Goal: Task Accomplishment & Management: Manage account settings

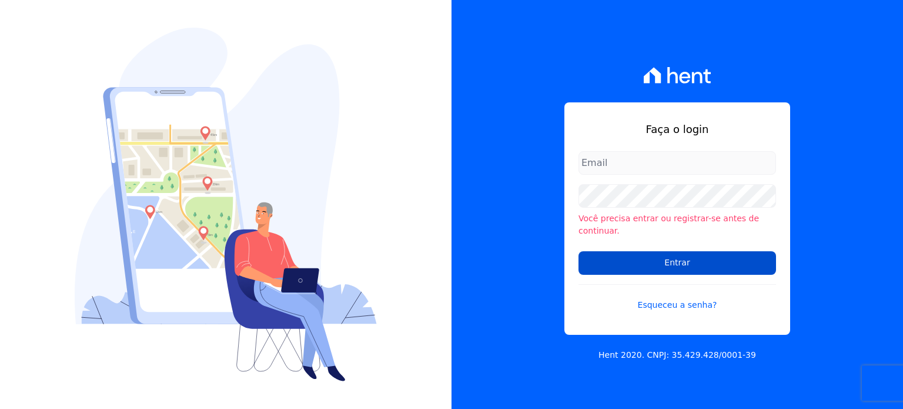
type input "[PERSON_NAME][EMAIL_ADDRESS][DOMAIN_NAME]"
click at [677, 251] on input "Entrar" at bounding box center [678, 263] width 198 height 24
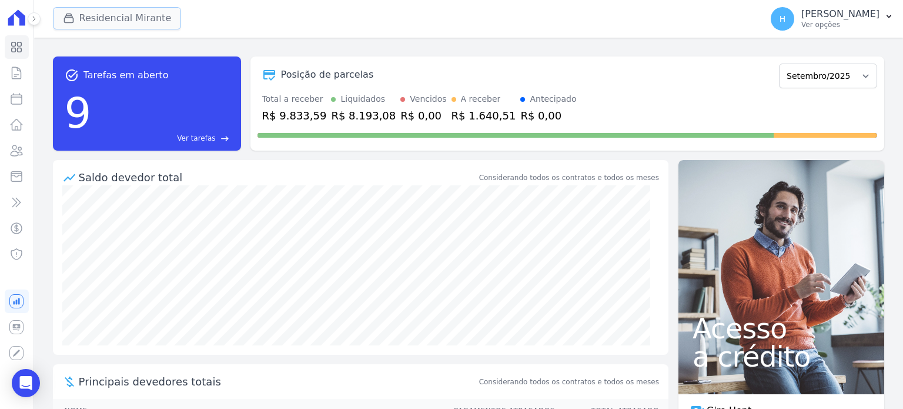
click at [71, 19] on icon "button" at bounding box center [69, 18] width 12 height 12
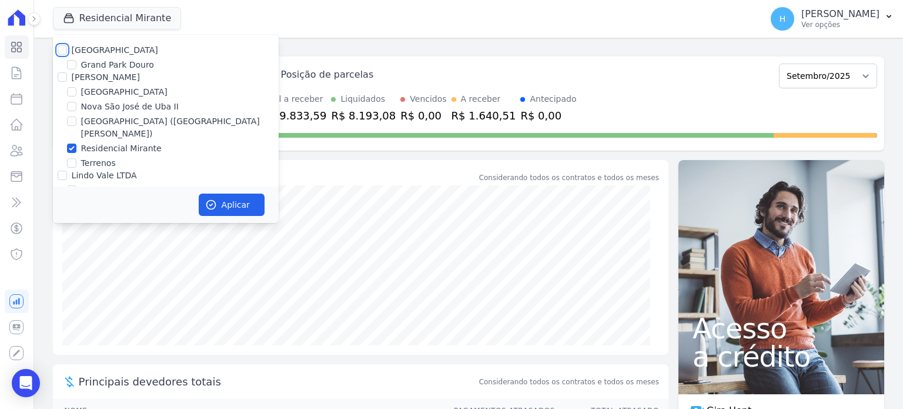
click at [60, 50] on input "Residencial Park" at bounding box center [62, 49] width 9 height 9
checkbox input "true"
click at [64, 73] on input "JG Freitas" at bounding box center [62, 76] width 9 height 9
checkbox input "true"
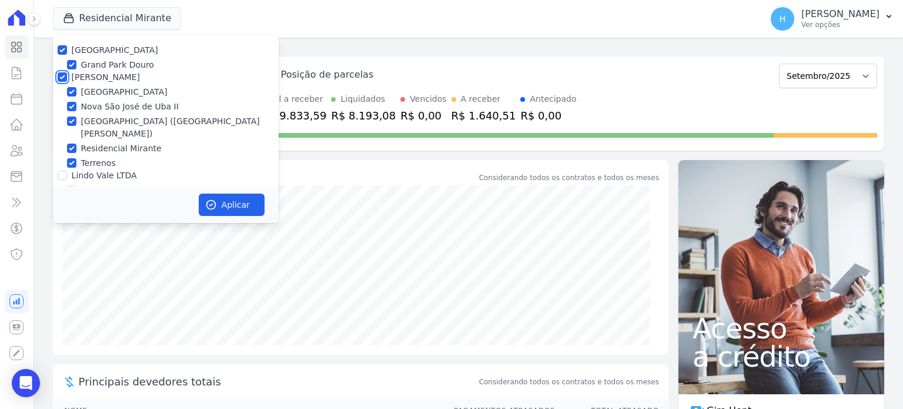
checkbox input "true"
click at [65, 171] on input "Lindo Vale LTDA" at bounding box center [62, 175] width 9 height 9
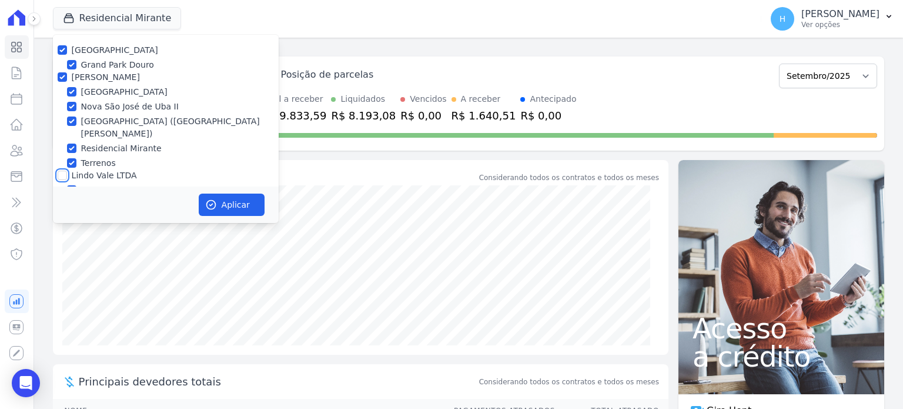
checkbox input "true"
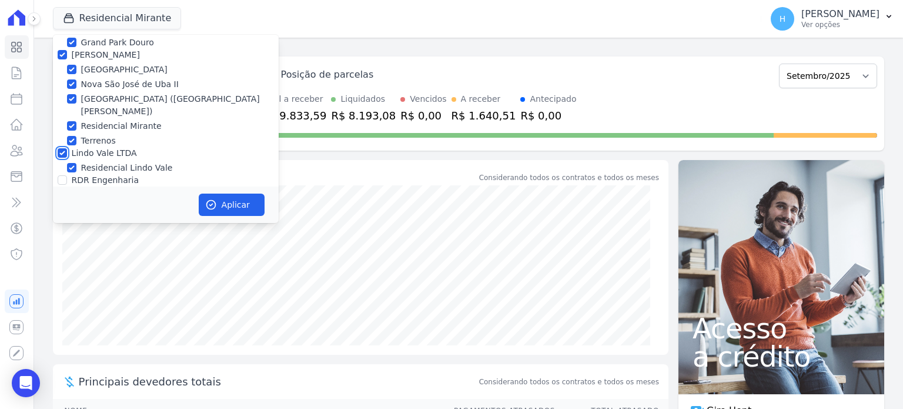
scroll to position [34, 0]
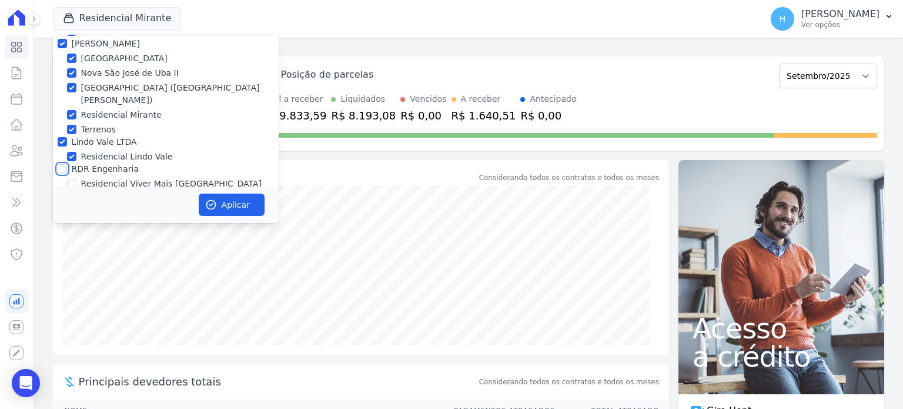
click at [63, 164] on input "RDR Engenharia" at bounding box center [62, 168] width 9 height 9
checkbox input "true"
click at [235, 209] on button "Aplicar" at bounding box center [232, 204] width 66 height 22
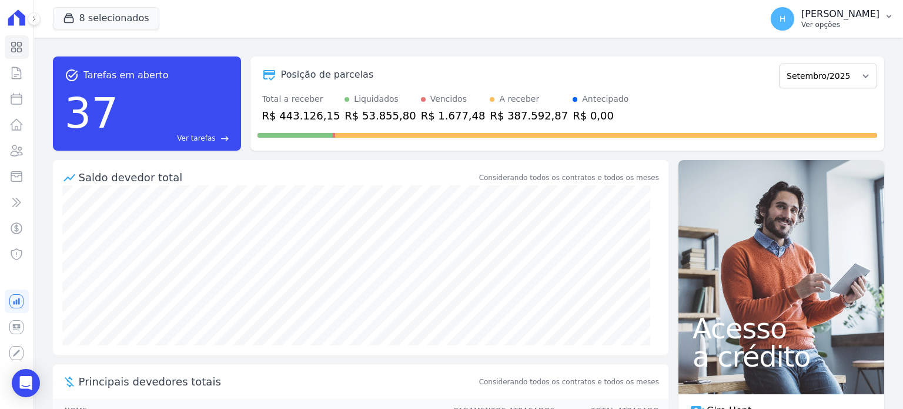
click at [889, 19] on icon "button" at bounding box center [888, 16] width 9 height 9
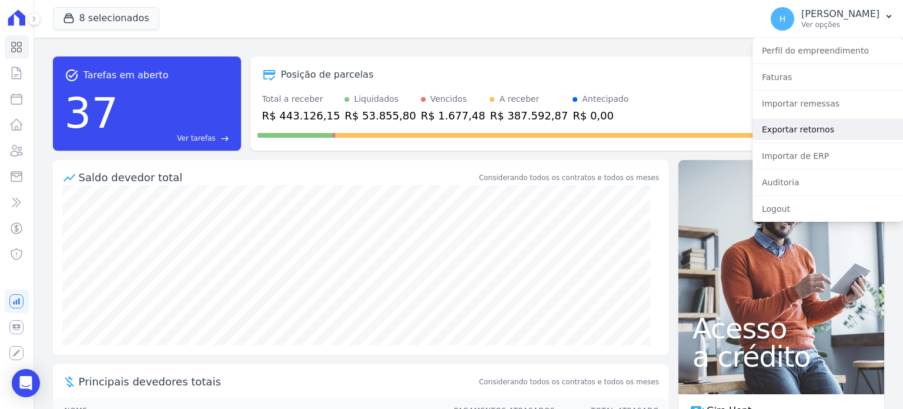
click at [809, 131] on link "Exportar retornos" at bounding box center [828, 129] width 151 height 21
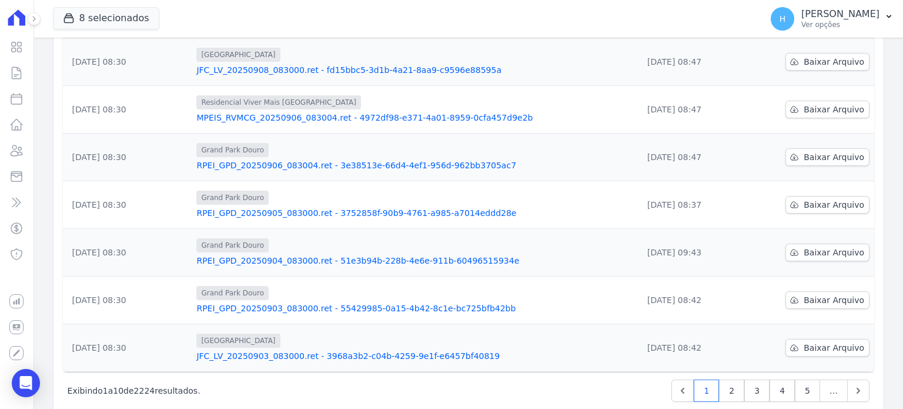
scroll to position [320, 0]
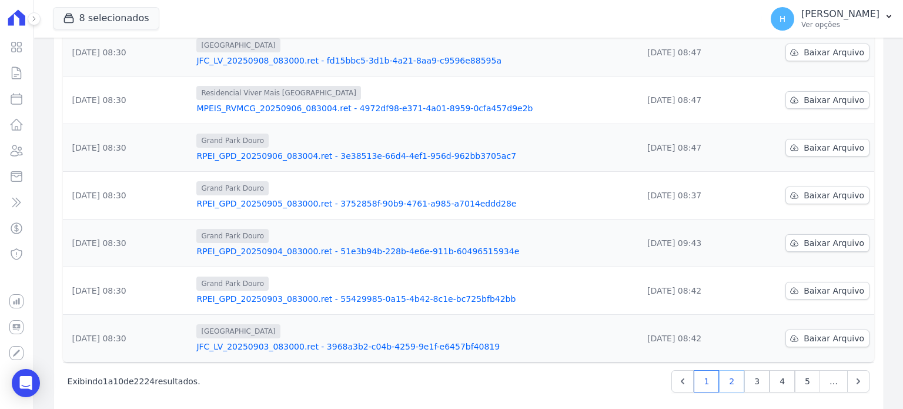
click at [725, 370] on link "2" at bounding box center [731, 381] width 25 height 22
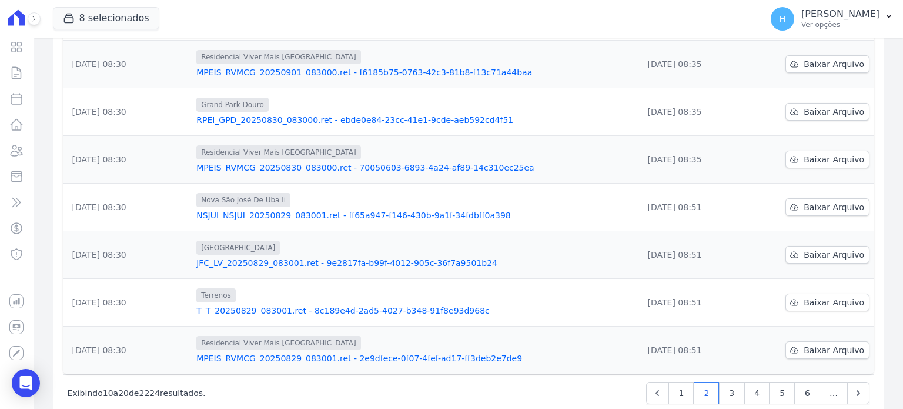
scroll to position [320, 0]
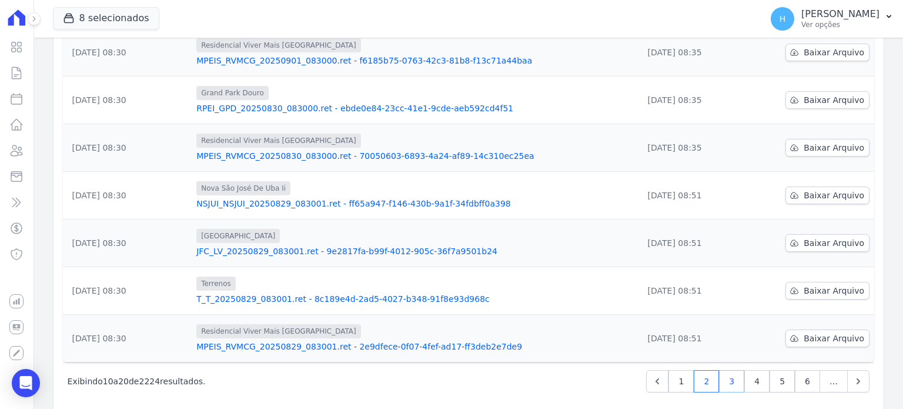
click at [727, 370] on link "3" at bounding box center [731, 381] width 25 height 22
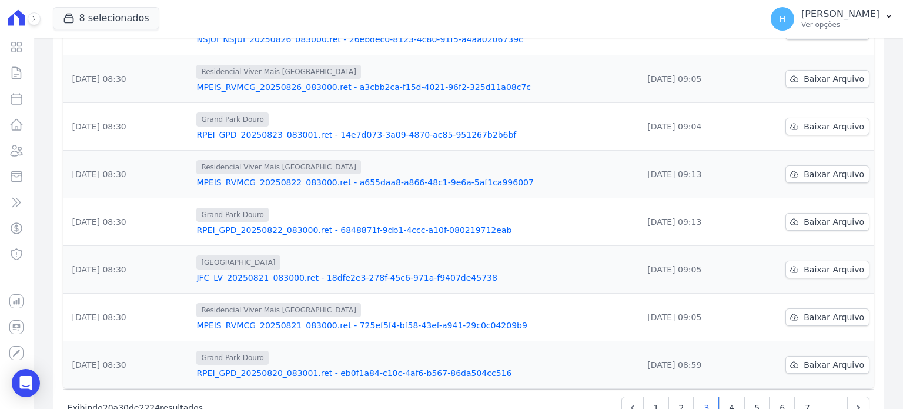
scroll to position [320, 0]
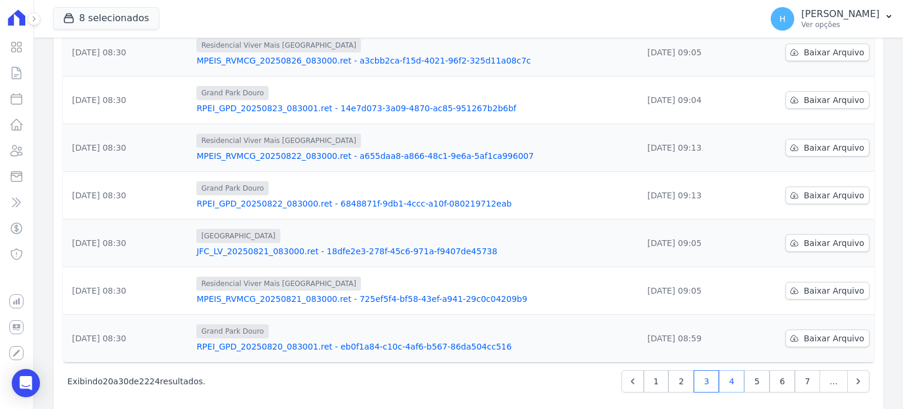
click at [723, 372] on link "4" at bounding box center [731, 381] width 25 height 22
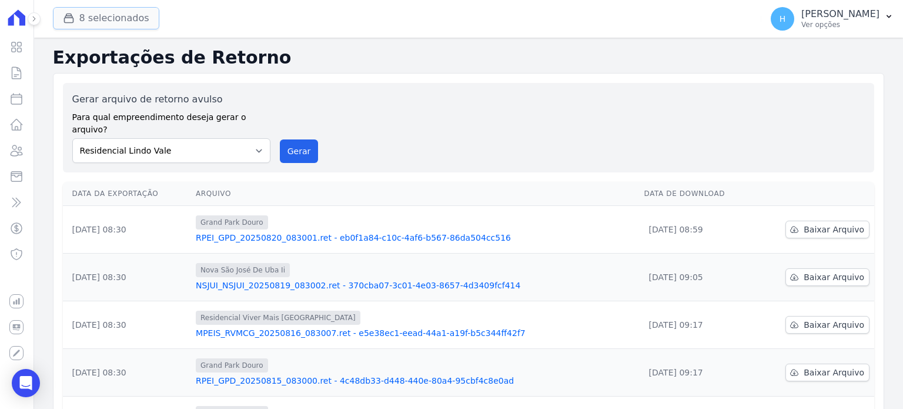
click at [99, 16] on button "8 selecionados" at bounding box center [106, 18] width 106 height 22
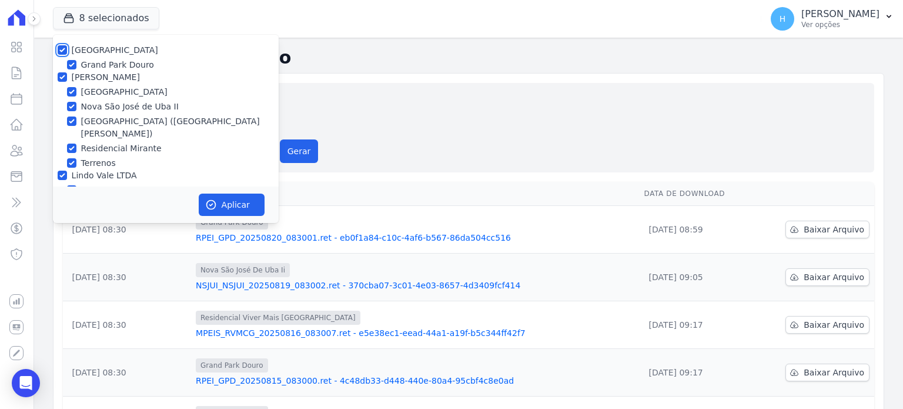
click at [59, 54] on input "Residencial Park" at bounding box center [62, 49] width 9 height 9
checkbox input "false"
click at [834, 70] on div "Exportações de Retorno Gerar arquivo de retorno avulso Para qual empreendimento…" at bounding box center [469, 390] width 832 height 687
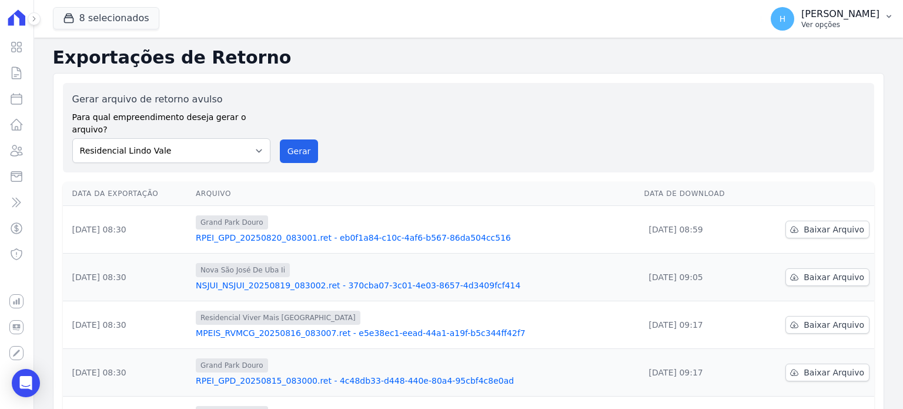
click at [876, 11] on p "Hellen Vilaça" at bounding box center [841, 14] width 78 height 12
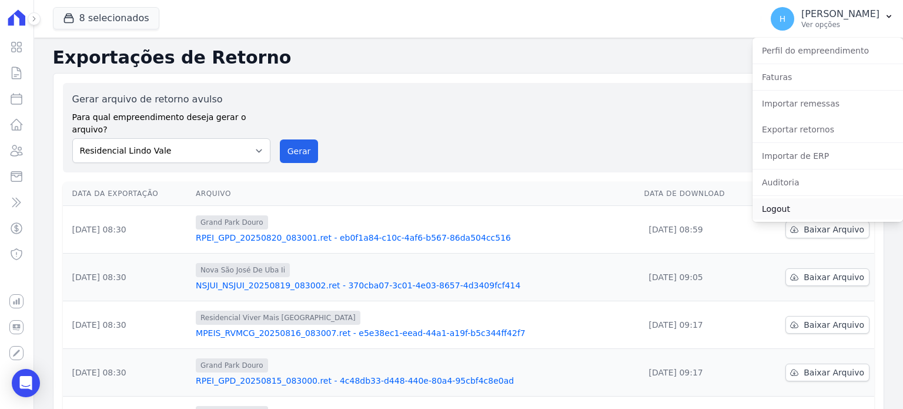
click at [794, 206] on link "Logout" at bounding box center [828, 208] width 151 height 21
